Goal: Task Accomplishment & Management: Manage account settings

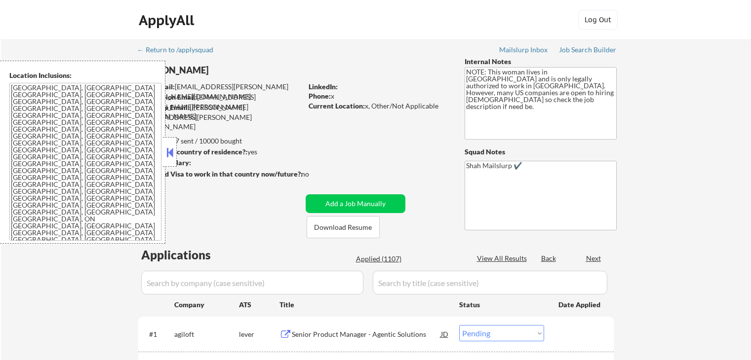
select select ""pending""
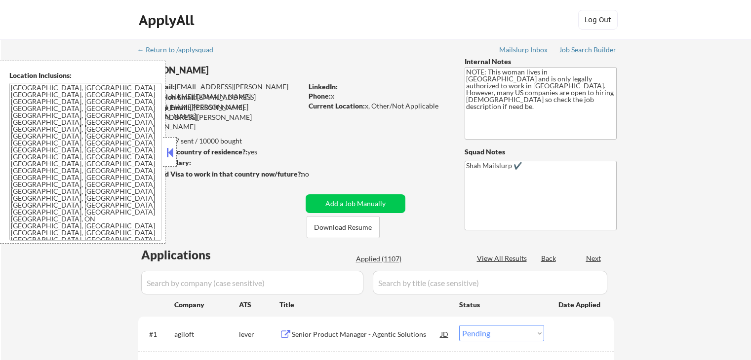
select select ""pending""
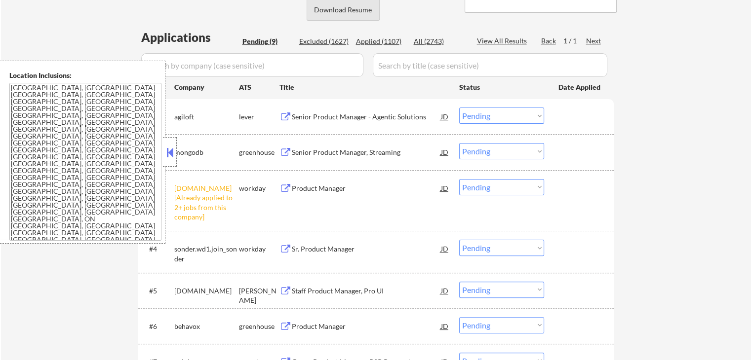
scroll to position [247, 0]
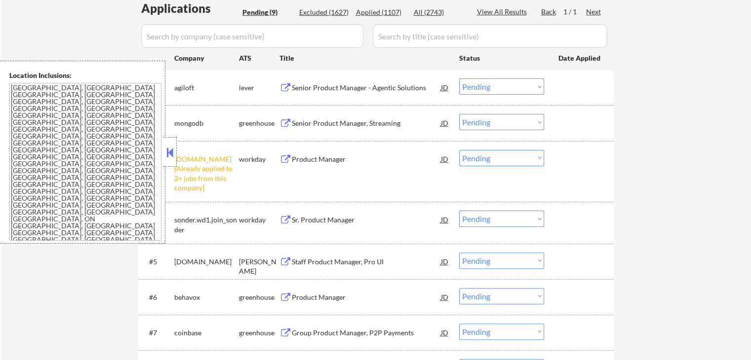
drag, startPoint x: 501, startPoint y: 158, endPoint x: 507, endPoint y: 163, distance: 7.3
click at [501, 158] on select "Choose an option... Pending Applied Excluded (Questions) Excluded (Expired) Exc…" at bounding box center [501, 158] width 85 height 16
click at [459, 150] on select "Choose an option... Pending Applied Excluded (Questions) Excluded (Expired) Exc…" at bounding box center [501, 158] width 85 height 16
click at [650, 195] on div "← Return to /applysquad Mailslurp Inbox Job Search Builder Joan Walters User Em…" at bounding box center [376, 145] width 750 height 705
select select ""pending""
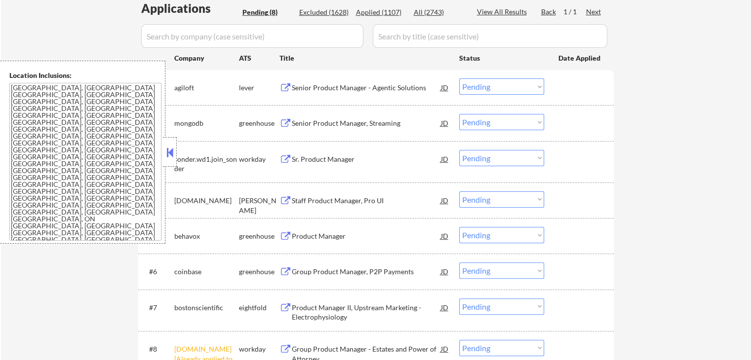
click at [304, 91] on div "Senior Product Manager - Agentic Solutions" at bounding box center [366, 88] width 149 height 10
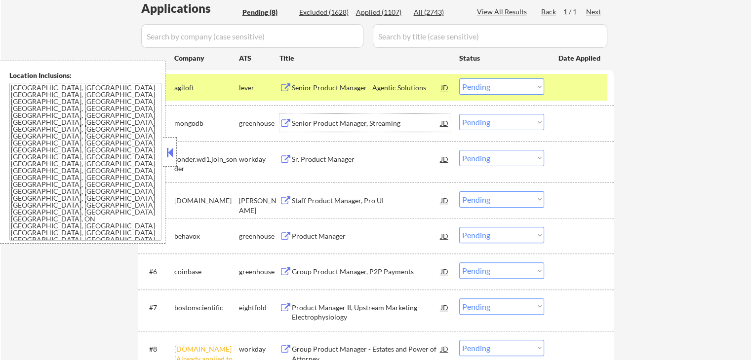
click at [299, 118] on div "Senior Product Manager, Streaming" at bounding box center [366, 123] width 149 height 10
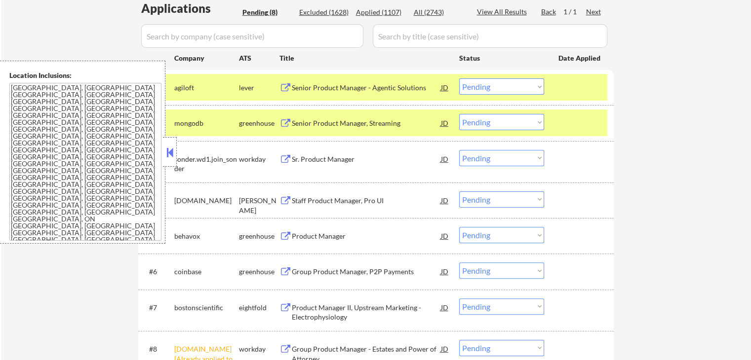
click at [317, 200] on div "Staff Product Manager, Pro UI" at bounding box center [366, 201] width 149 height 10
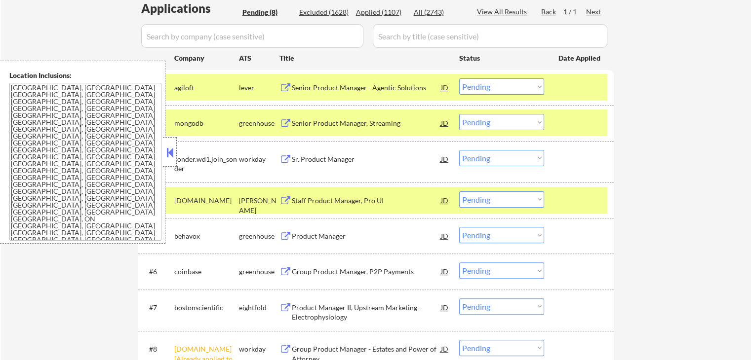
click at [304, 238] on div "Product Manager" at bounding box center [366, 237] width 149 height 10
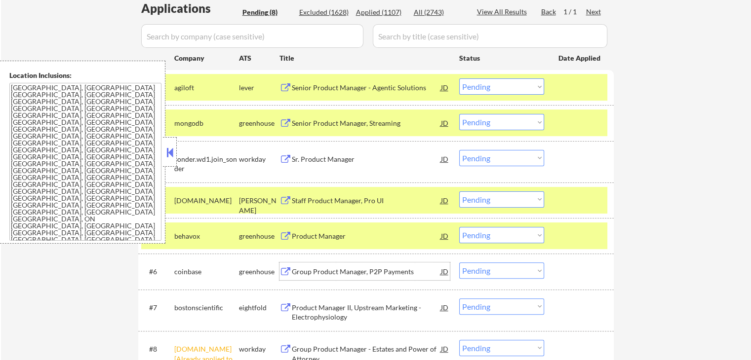
click at [298, 272] on div "Group Product Manager, P2P Payments" at bounding box center [366, 272] width 149 height 10
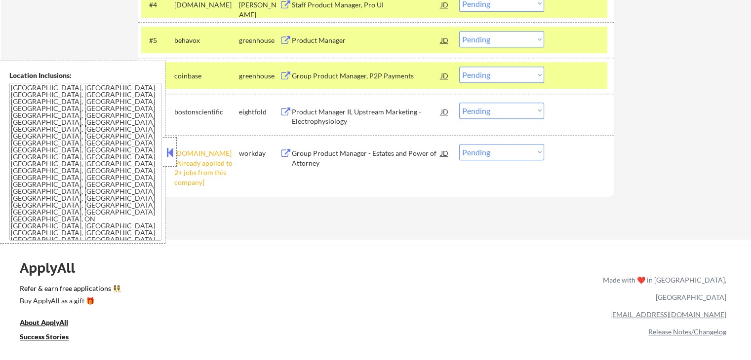
scroll to position [444, 0]
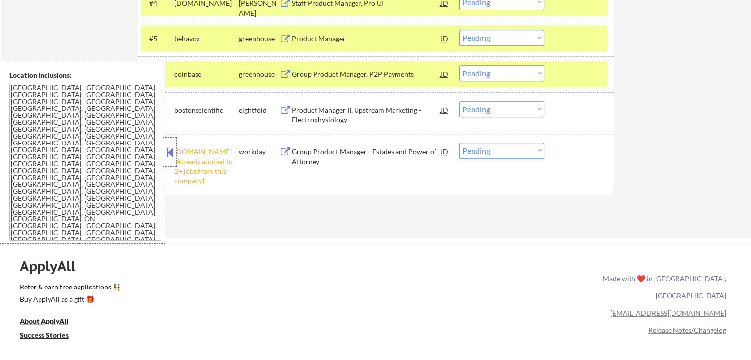
click at [505, 137] on div "#8 cibc.wd3.search [Already applied to 2+ jobs from this company] workday Group…" at bounding box center [375, 164] width 475 height 61
click at [523, 151] on select "Choose an option... Pending Applied Excluded (Questions) Excluded (Expired) Exc…" at bounding box center [501, 151] width 85 height 16
select select ""excluded__other_""
click at [459, 143] on select "Choose an option... Pending Applied Excluded (Questions) Excluded (Expired) Exc…" at bounding box center [501, 151] width 85 height 16
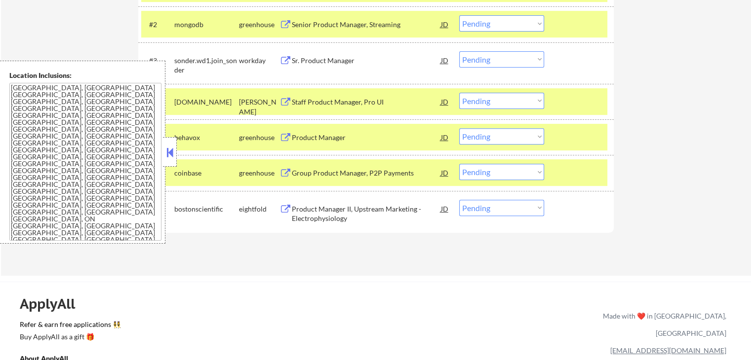
scroll to position [296, 0]
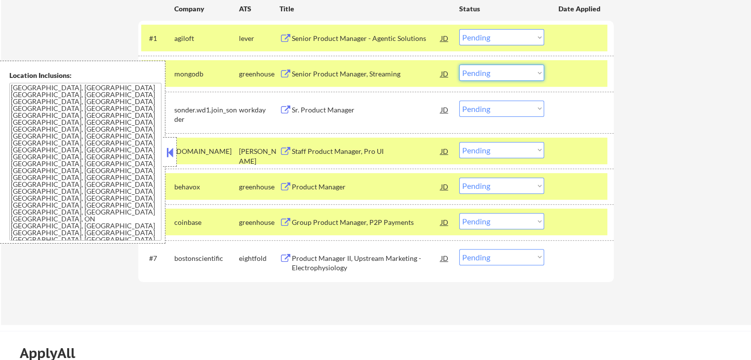
click at [512, 71] on select "Choose an option... Pending Applied Excluded (Questions) Excluded (Expired) Exc…" at bounding box center [501, 73] width 85 height 16
click at [459, 65] on select "Choose an option... Pending Applied Excluded (Questions) Excluded (Expired) Exc…" at bounding box center [501, 73] width 85 height 16
select select ""pending""
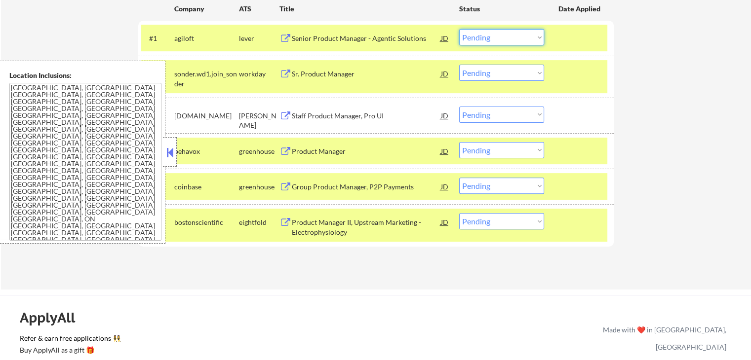
click at [483, 36] on select "Choose an option... Pending Applied Excluded (Questions) Excluded (Expired) Exc…" at bounding box center [501, 37] width 85 height 16
click at [459, 29] on select "Choose an option... Pending Applied Excluded (Questions) Excluded (Expired) Exc…" at bounding box center [501, 37] width 85 height 16
select select ""pending""
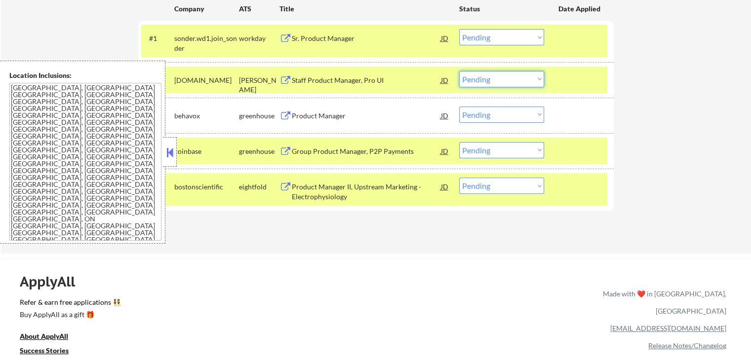
click at [512, 77] on select "Choose an option... Pending Applied Excluded (Questions) Excluded (Expired) Exc…" at bounding box center [501, 79] width 85 height 16
click at [459, 71] on select "Choose an option... Pending Applied Excluded (Questions) Excluded (Expired) Exc…" at bounding box center [501, 79] width 85 height 16
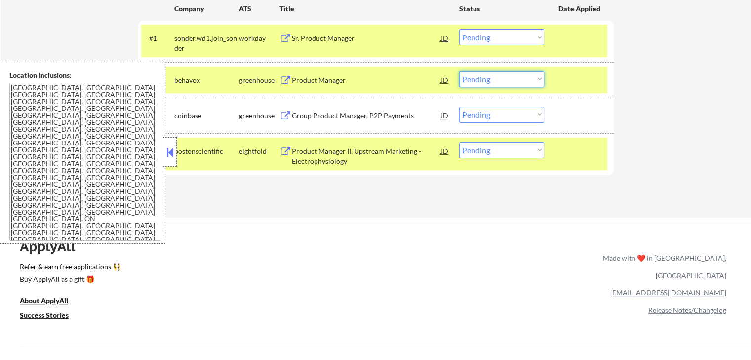
click at [498, 79] on select "Choose an option... Pending Applied Excluded (Questions) Excluded (Expired) Exc…" at bounding box center [501, 79] width 85 height 16
click at [459, 71] on select "Choose an option... Pending Applied Excluded (Questions) Excluded (Expired) Exc…" at bounding box center [501, 79] width 85 height 16
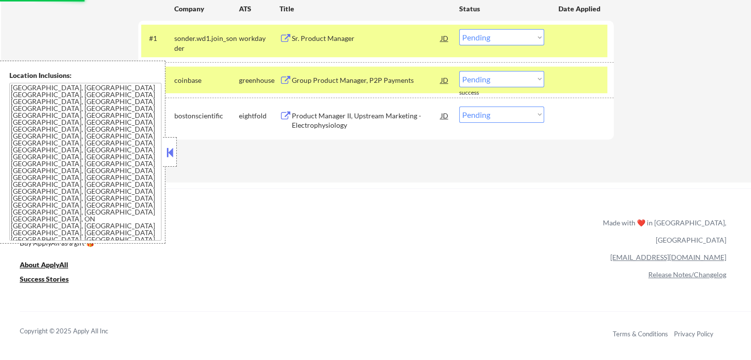
click at [500, 78] on select "Choose an option... Pending Applied Excluded (Questions) Excluded (Expired) Exc…" at bounding box center [501, 79] width 85 height 16
click at [459, 71] on select "Choose an option... Pending Applied Excluded (Questions) Excluded (Expired) Exc…" at bounding box center [501, 79] width 85 height 16
click at [303, 41] on div "Sr. Product Manager" at bounding box center [366, 39] width 149 height 10
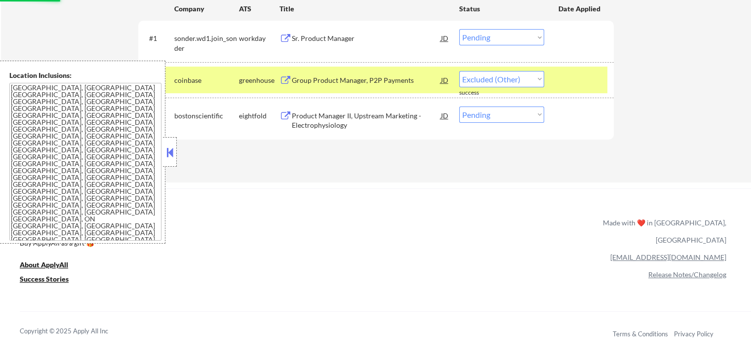
select select ""pending""
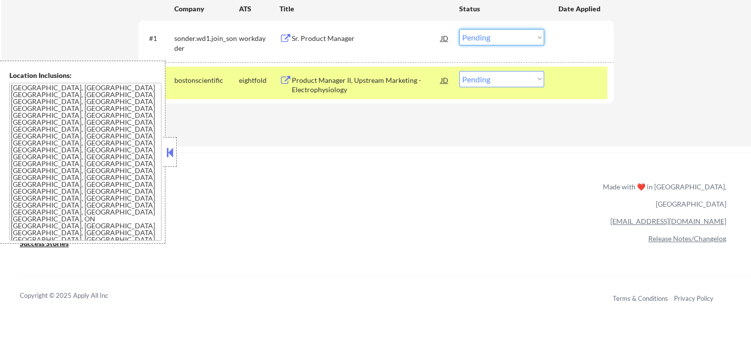
click at [497, 37] on select "Choose an option... Pending Applied Excluded (Questions) Excluded (Expired) Exc…" at bounding box center [501, 37] width 85 height 16
click at [459, 29] on select "Choose an option... Pending Applied Excluded (Questions) Excluded (Expired) Exc…" at bounding box center [501, 37] width 85 height 16
select select ""pending""
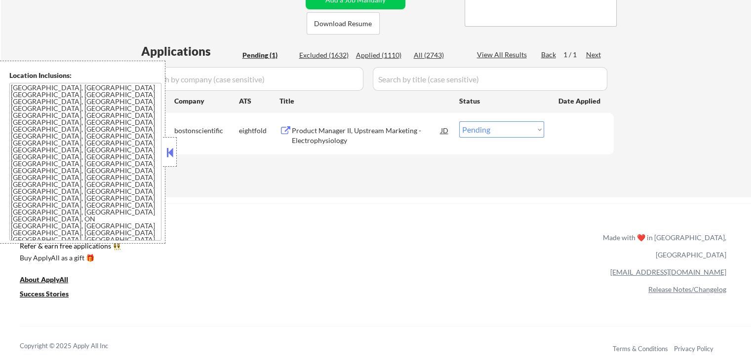
scroll to position [148, 0]
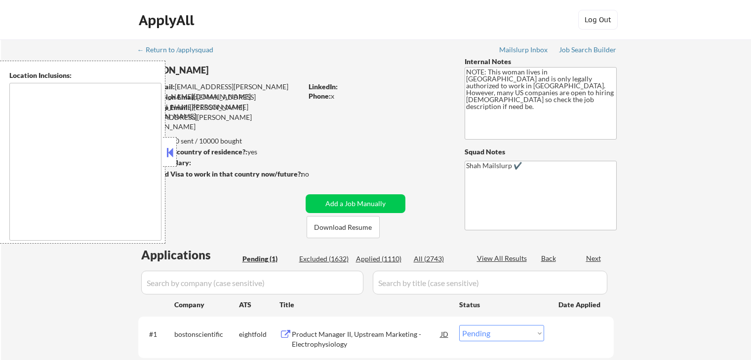
select select ""pending""
type textarea "[GEOGRAPHIC_DATA], [GEOGRAPHIC_DATA] [GEOGRAPHIC_DATA], [GEOGRAPHIC_DATA] [GEOG…"
